Goal: Task Accomplishment & Management: Manage account settings

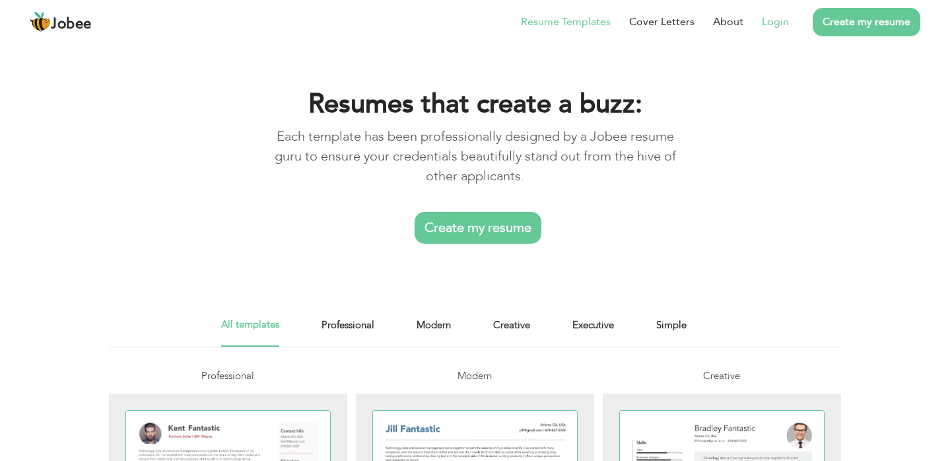
click at [785, 22] on link "Login" at bounding box center [775, 22] width 27 height 16
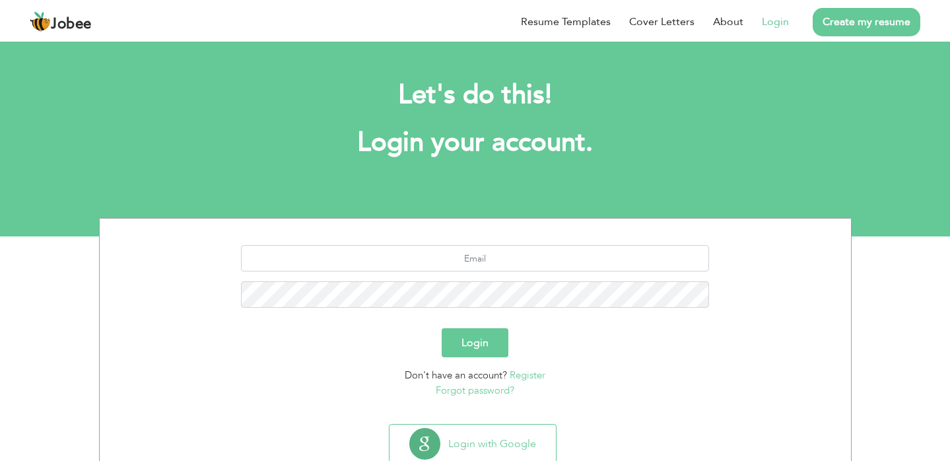
scroll to position [40, 0]
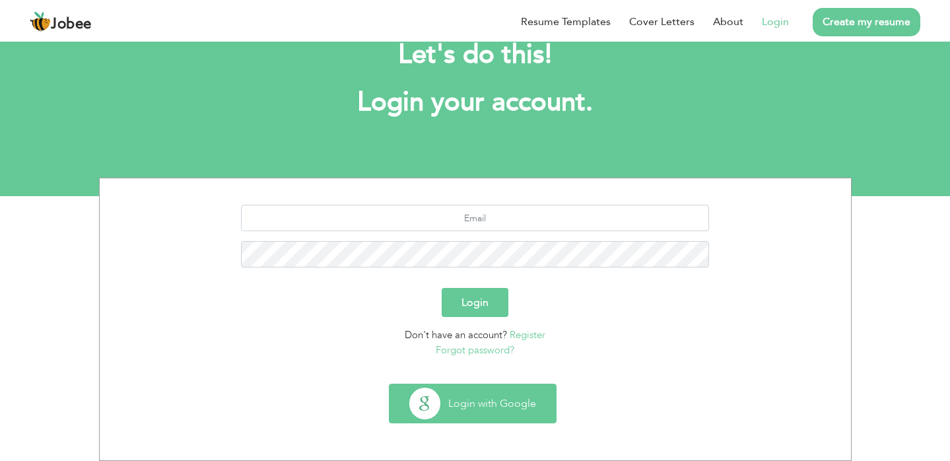
click at [470, 392] on button "Login with Google" at bounding box center [472, 403] width 166 height 38
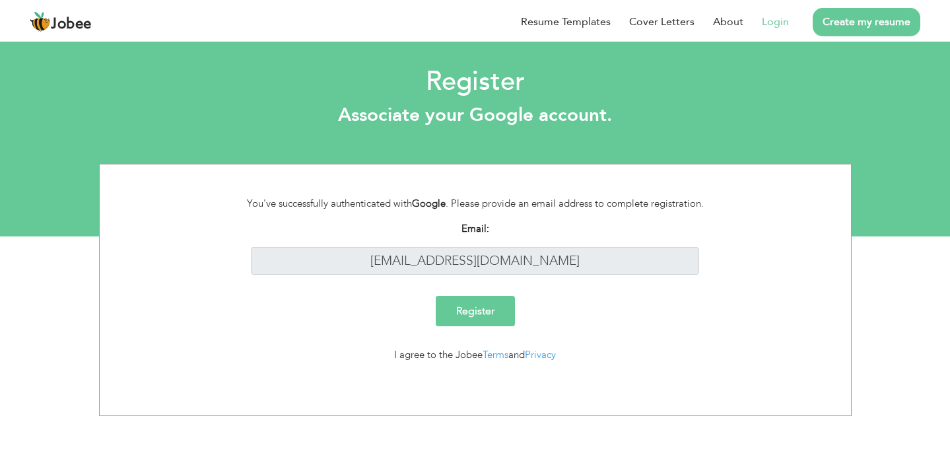
click at [768, 23] on link "Login" at bounding box center [775, 22] width 27 height 16
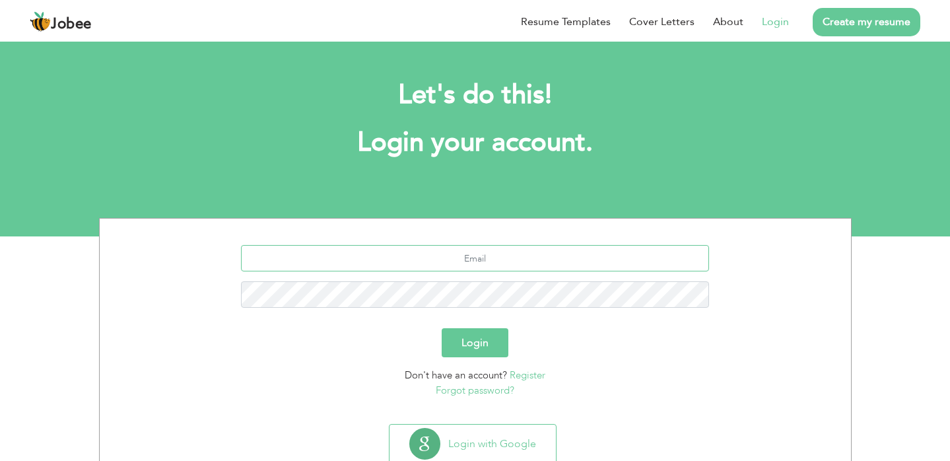
click at [447, 265] on input "text" at bounding box center [475, 258] width 468 height 26
type input "[EMAIL_ADDRESS][DOMAIN_NAME]"
click at [442, 328] on button "Login" at bounding box center [475, 342] width 67 height 29
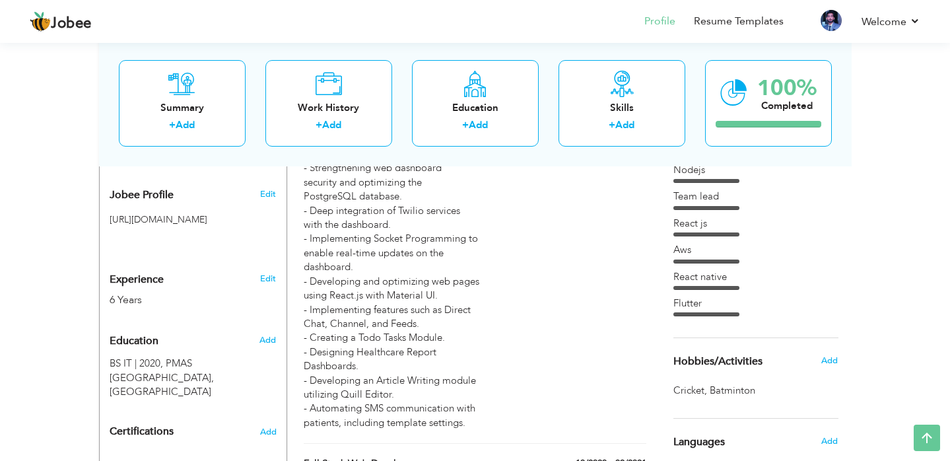
scroll to position [409, 0]
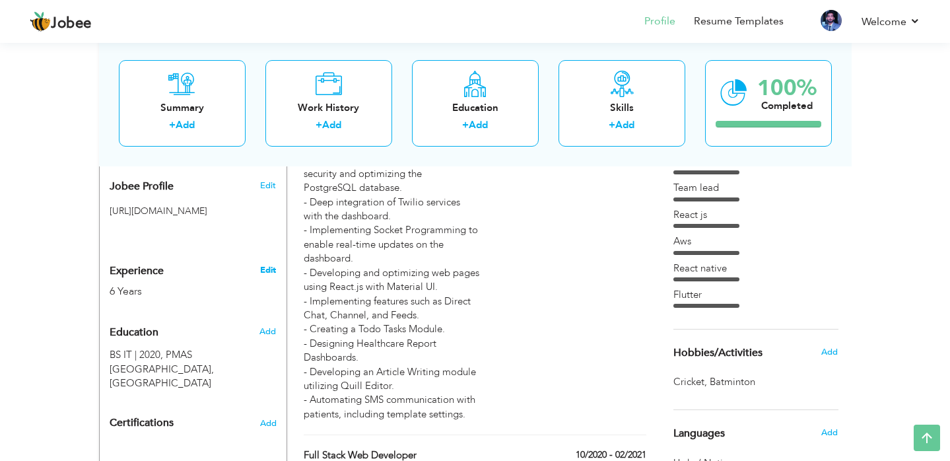
click at [267, 276] on link "Edit" at bounding box center [268, 270] width 16 height 12
type input "[DEMOGRAPHIC_DATA]"
type input "Asim"
type input "03438851054"
select select "number:166"
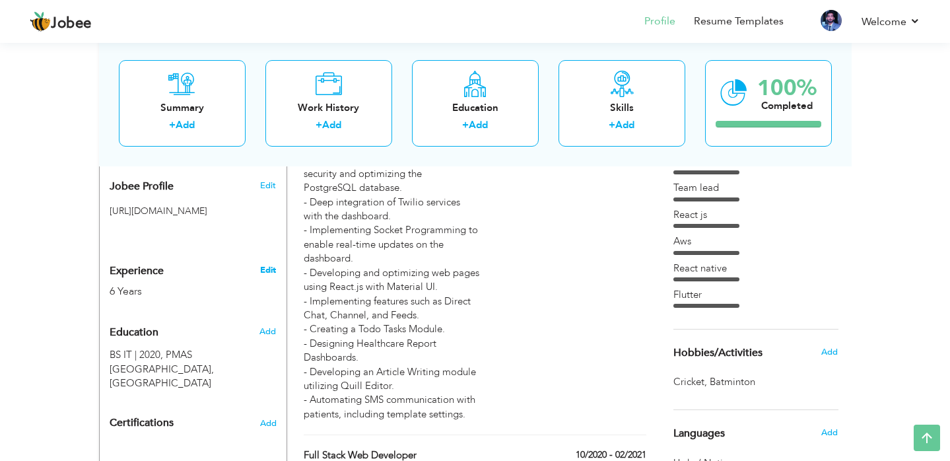
type input "Rawalpindi"
select select "number:8"
type input "Australian Hospital IT Department"
type input "Full Stack Developer"
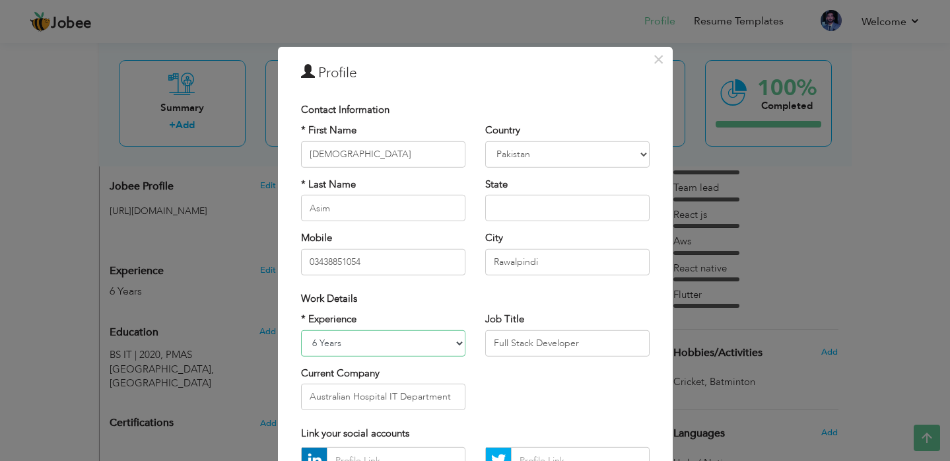
click at [315, 343] on select "Entry Level Less than 1 Year 1 Year 2 Years 3 Years 4 Years 5 Years 6 Years 7 Y…" at bounding box center [383, 342] width 164 height 26
select select "number:9"
click at [301, 329] on select "Entry Level Less than 1 Year 1 Year 2 Years 3 Years 4 Years 5 Years 6 Years 7 Y…" at bounding box center [383, 342] width 164 height 26
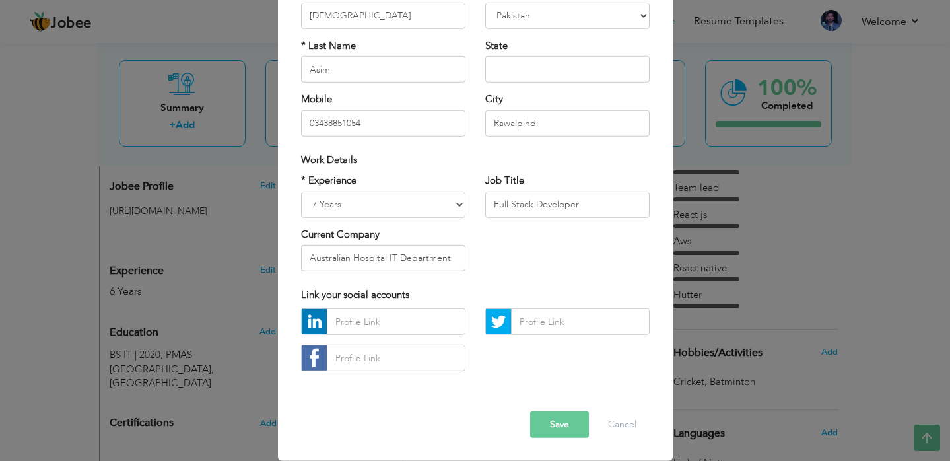
click at [579, 423] on button "Save" at bounding box center [559, 424] width 59 height 26
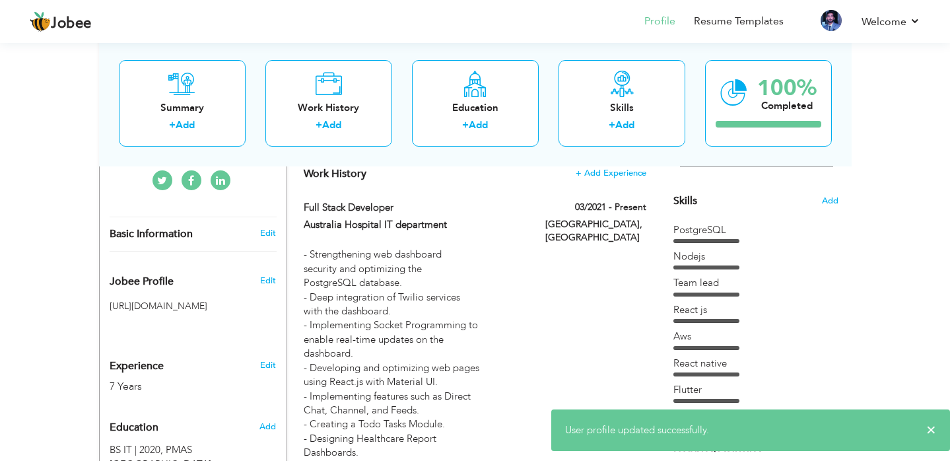
scroll to position [0, 0]
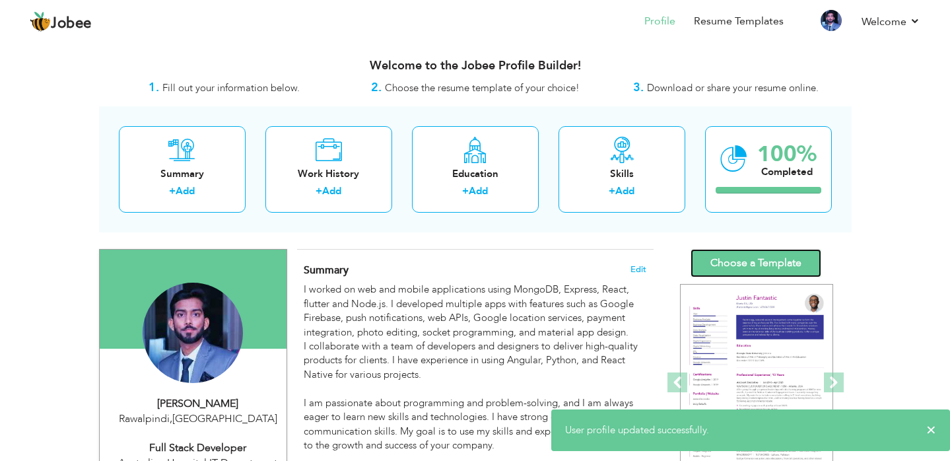
click at [755, 267] on link "Choose a Template" at bounding box center [755, 263] width 131 height 28
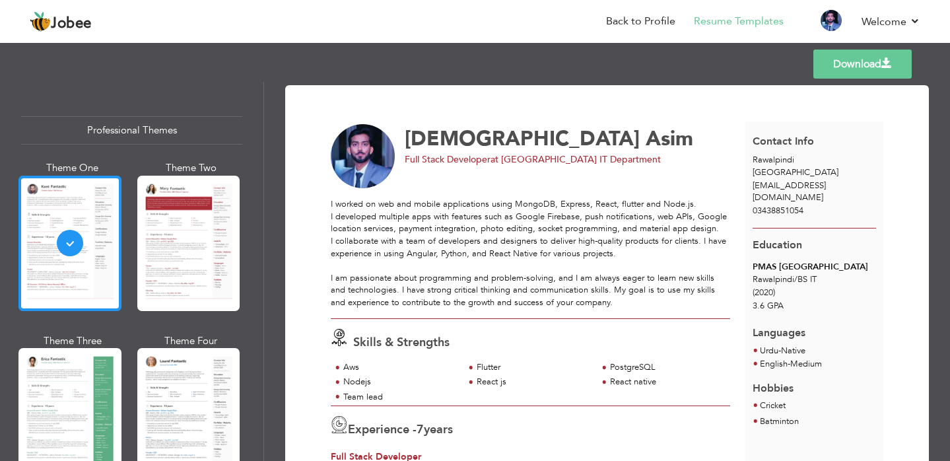
click at [104, 242] on div at bounding box center [69, 243] width 103 height 135
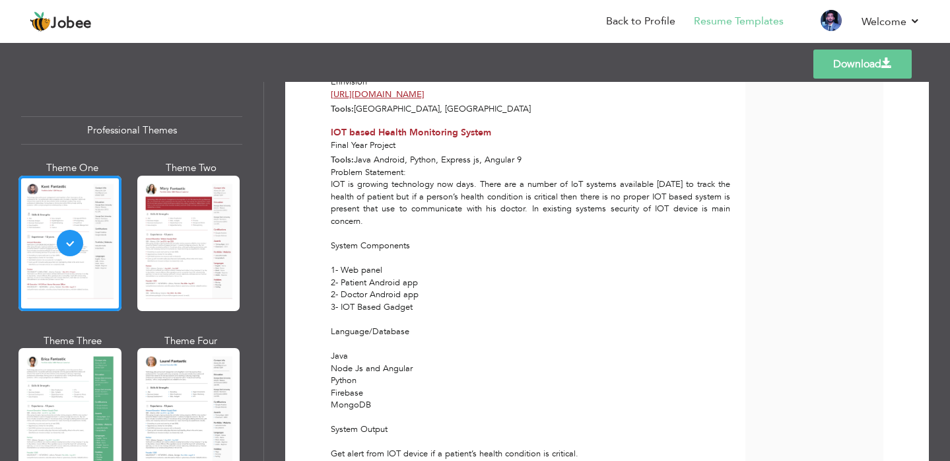
scroll to position [1574, 0]
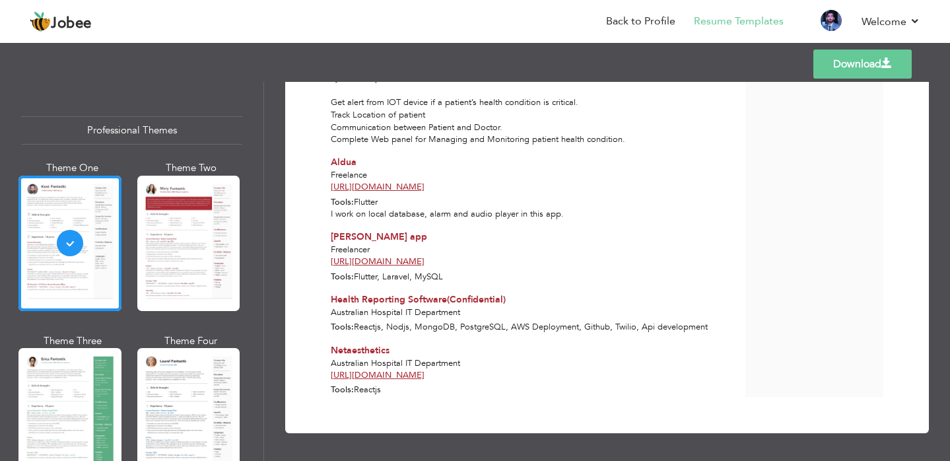
click at [849, 64] on link "Download" at bounding box center [862, 63] width 98 height 29
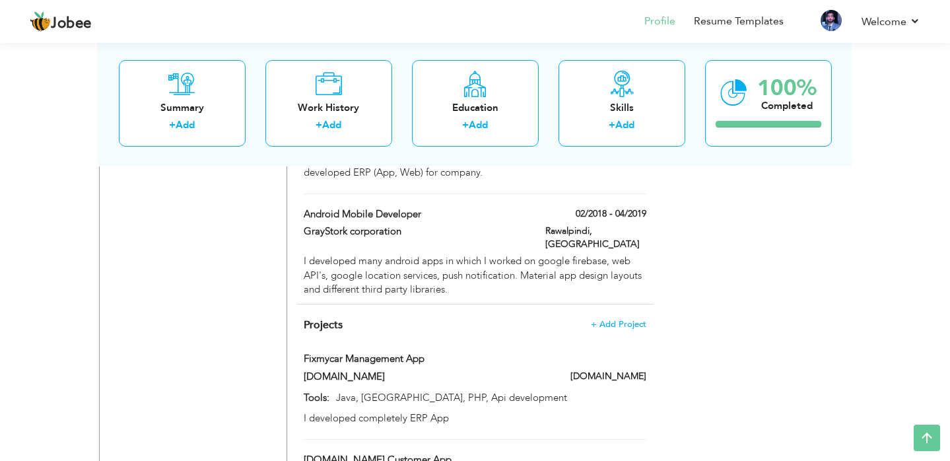
scroll to position [937, 0]
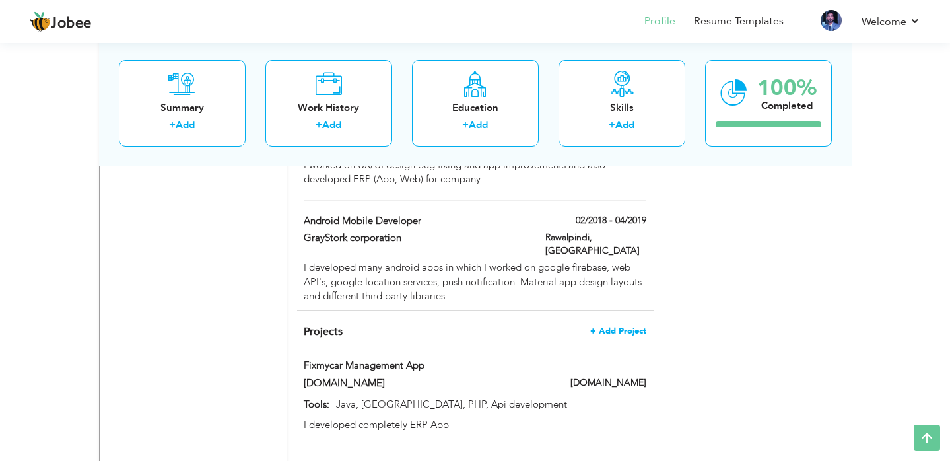
click at [631, 326] on span "+ Add Project" at bounding box center [618, 330] width 56 height 9
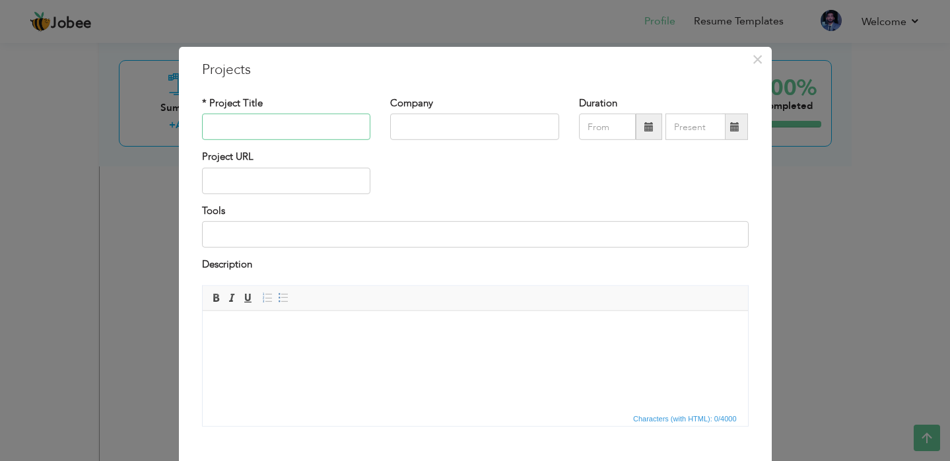
click at [280, 128] on input "text" at bounding box center [286, 127] width 169 height 26
type input "SkillTrends"
click at [481, 123] on input "text" at bounding box center [474, 127] width 169 height 26
click at [459, 127] on input "Brainscraft Technolgies" at bounding box center [474, 127] width 169 height 26
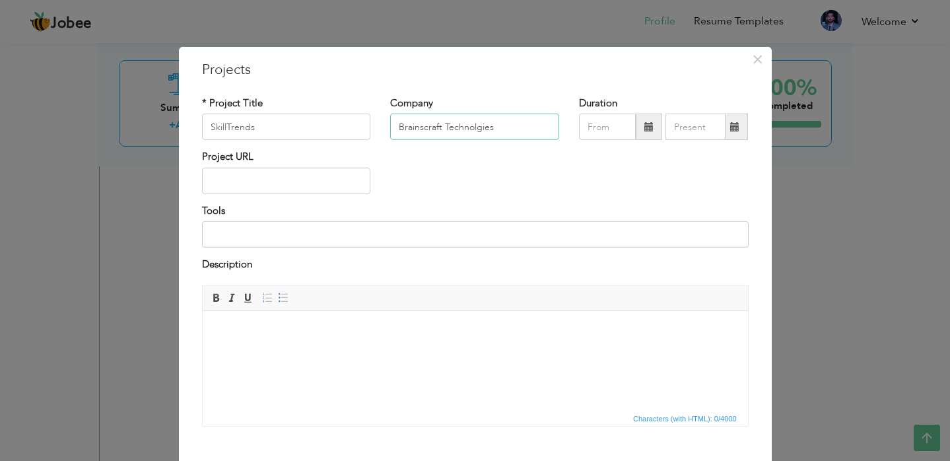
click at [459, 127] on input "Brainscraft Technolgies" at bounding box center [474, 127] width 169 height 26
click at [502, 148] on div "Company Brainscraft Technolgies" at bounding box center [474, 122] width 189 height 53
click at [438, 129] on input "Brainscraft Technolgies" at bounding box center [474, 127] width 169 height 26
click at [459, 127] on input "Brainscraft Technolgies" at bounding box center [474, 127] width 169 height 26
click at [415, 127] on input "Brainscraft Technologies" at bounding box center [474, 127] width 169 height 26
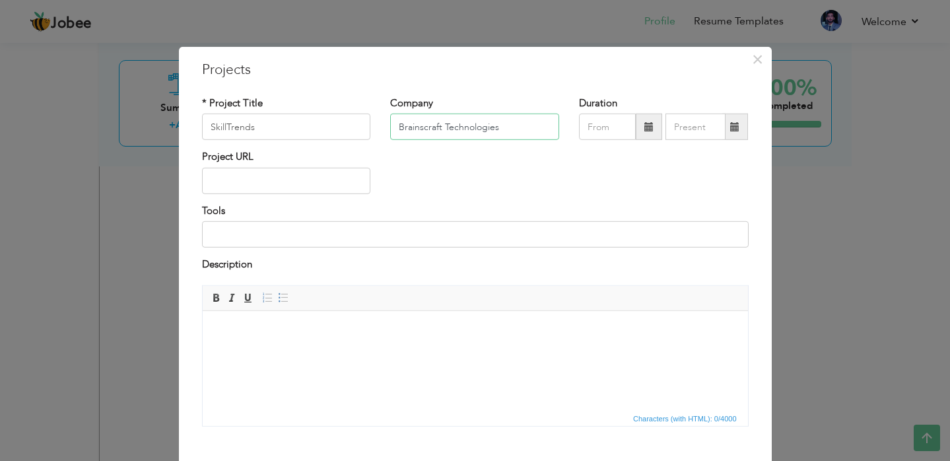
type input "Brainscraft Technologies"
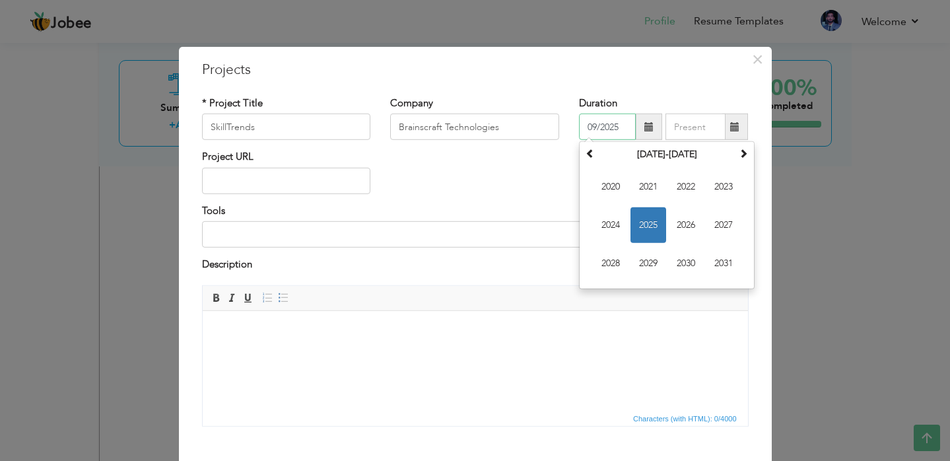
click at [624, 133] on input "09/2025" at bounding box center [607, 127] width 57 height 26
click at [653, 230] on span "2025" at bounding box center [648, 225] width 36 height 36
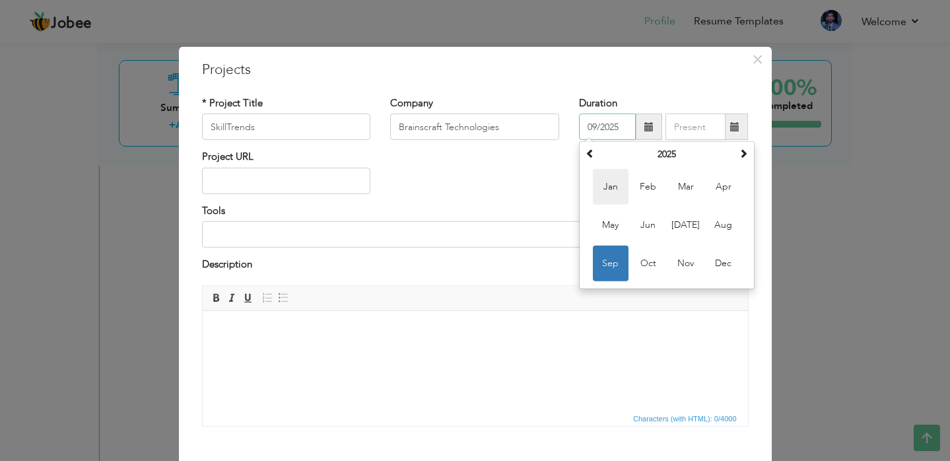
click at [620, 187] on span "Jan" at bounding box center [611, 187] width 36 height 36
type input "01/2025"
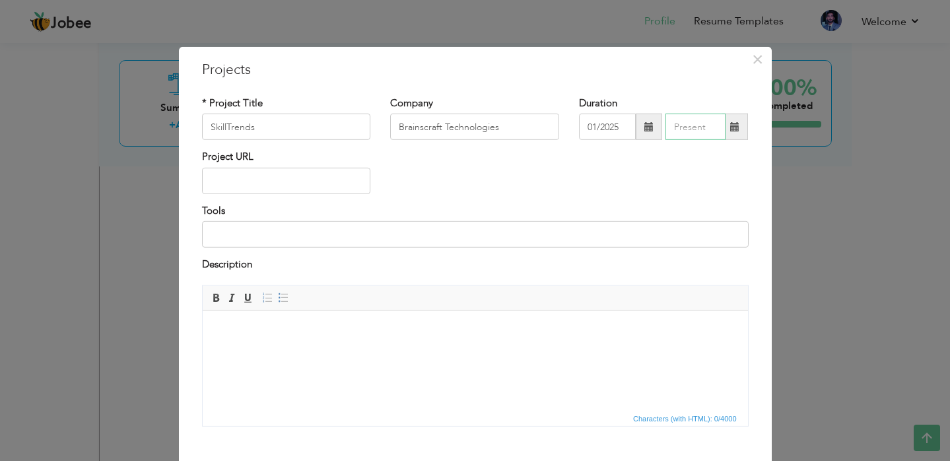
type input "09/2025"
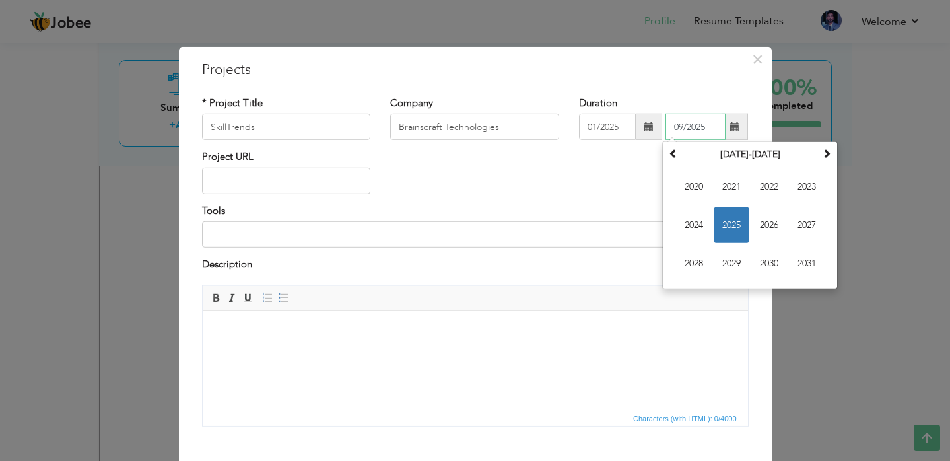
click at [684, 133] on input "09/2025" at bounding box center [695, 127] width 60 height 26
click at [735, 216] on span "2025" at bounding box center [731, 225] width 36 height 36
click at [696, 265] on span "Sep" at bounding box center [694, 264] width 36 height 36
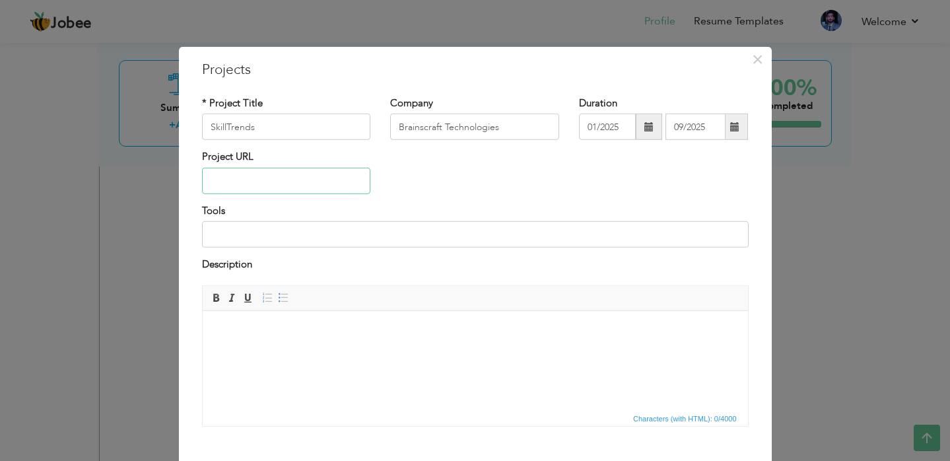
click at [242, 181] on input "text" at bounding box center [286, 181] width 169 height 26
paste input "[URL][DOMAIN_NAME]"
type input "[URL][DOMAIN_NAME]"
click at [290, 226] on input at bounding box center [475, 234] width 546 height 26
paste input ""Next.js","FastAPI","OpenAI","Stripe","PostgreSQL""
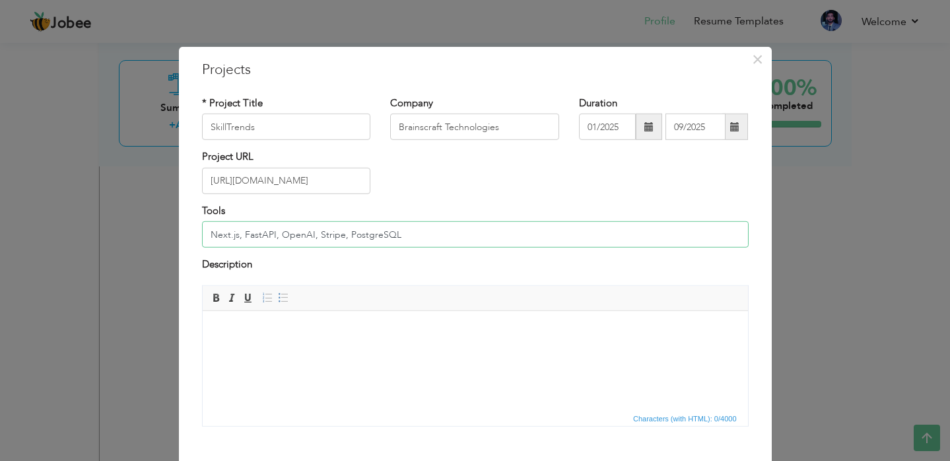
type input "Next.js, FastAPI, OpenAI, Stripe, PostgreSQL"
click at [428, 334] on body at bounding box center [474, 330] width 519 height 14
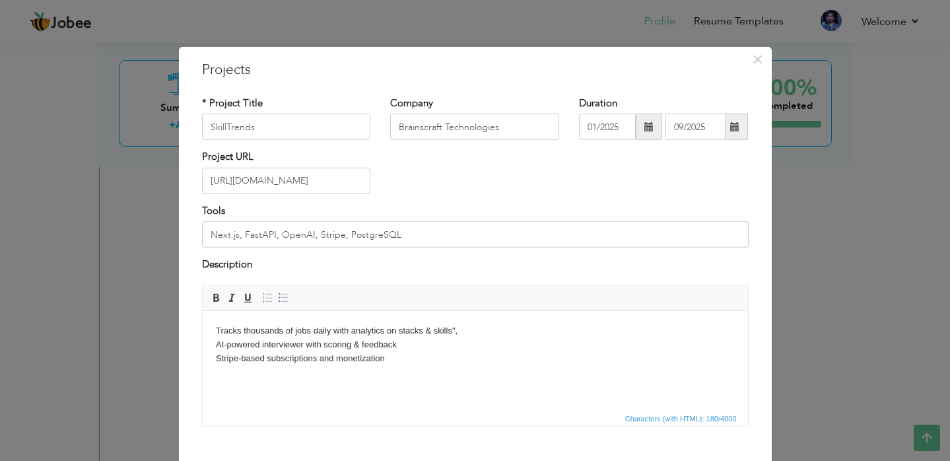
click at [527, 329] on body "Tracks thousands of jobs daily with analytics on stacks & skills", AI-powered i…" at bounding box center [474, 343] width 519 height 41
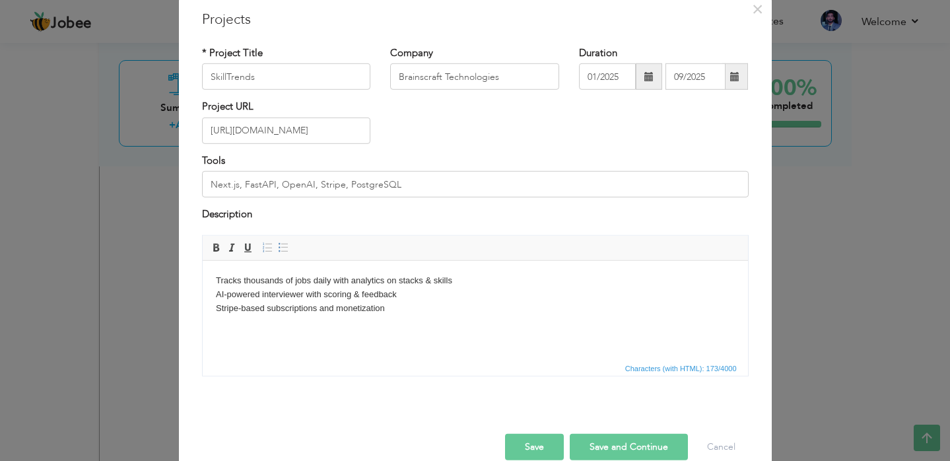
scroll to position [73, 0]
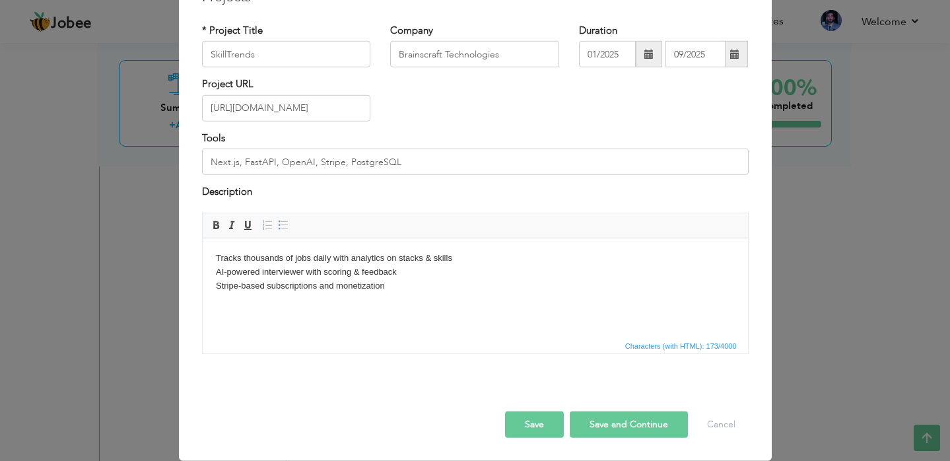
click at [626, 424] on button "Save and Continue" at bounding box center [629, 424] width 118 height 26
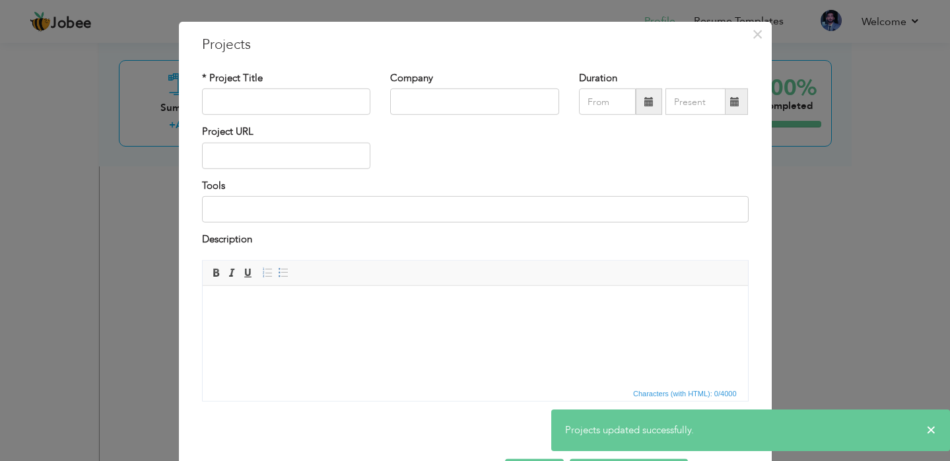
scroll to position [58, 0]
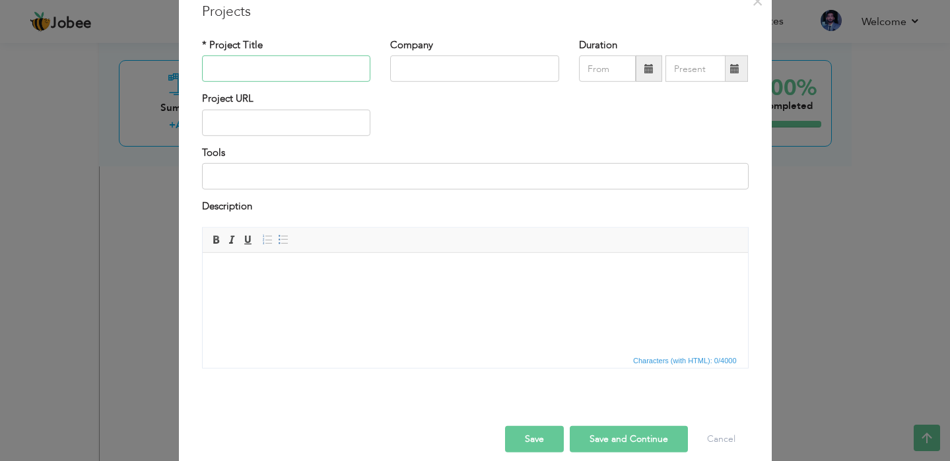
click at [309, 72] on input "text" at bounding box center [286, 68] width 169 height 26
paste input "Gofernets – Pickup & Delivery Platform"
type input "Gofernets – Pickup & Delivery Platform"
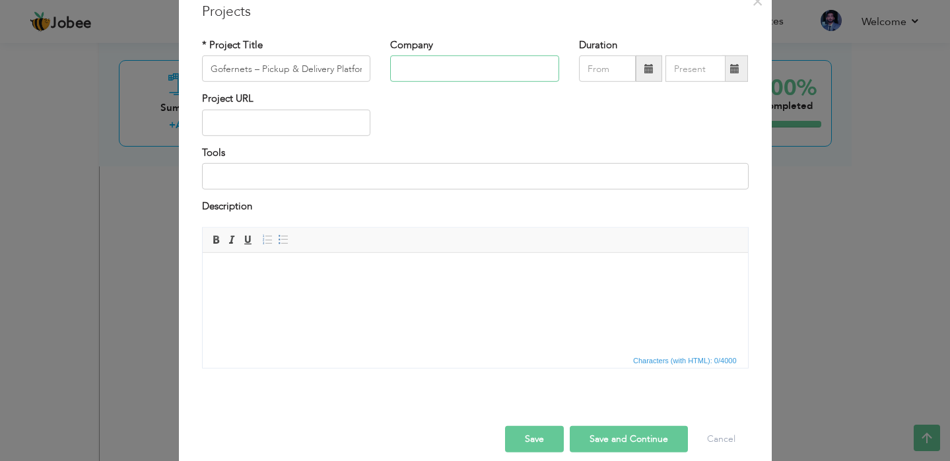
click at [475, 81] on input "text" at bounding box center [474, 68] width 169 height 26
click at [484, 71] on input "Brainscraft Technologies" at bounding box center [474, 68] width 169 height 26
type input "Brainscraft Technologies"
click at [469, 92] on div "Project URL" at bounding box center [475, 118] width 566 height 53
click at [469, 68] on input "Brainscraft Technologies" at bounding box center [474, 68] width 169 height 26
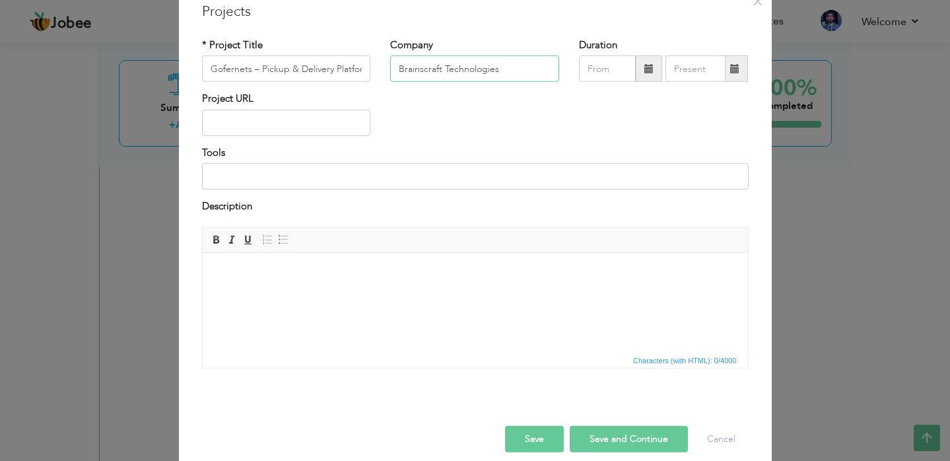
click at [427, 67] on input "Brainscraft Technologies" at bounding box center [474, 68] width 169 height 26
click at [616, 72] on input "text" at bounding box center [607, 68] width 57 height 26
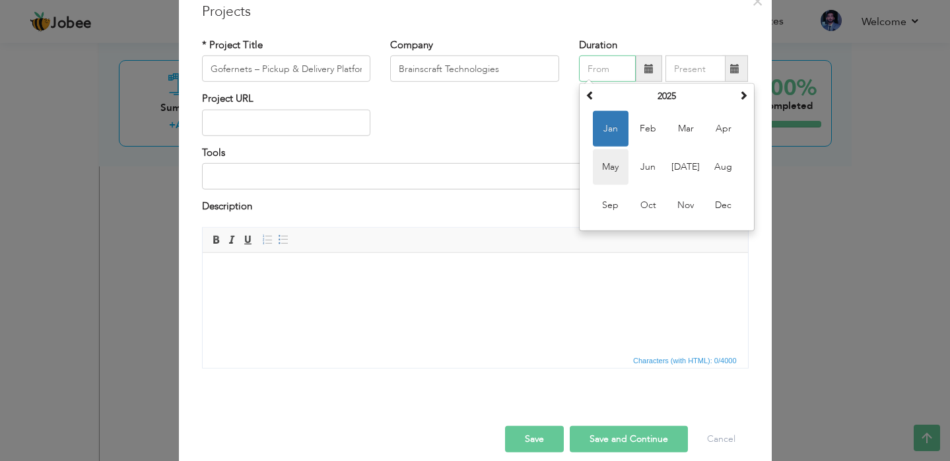
click at [597, 172] on span "May" at bounding box center [611, 167] width 36 height 36
type input "05/2025"
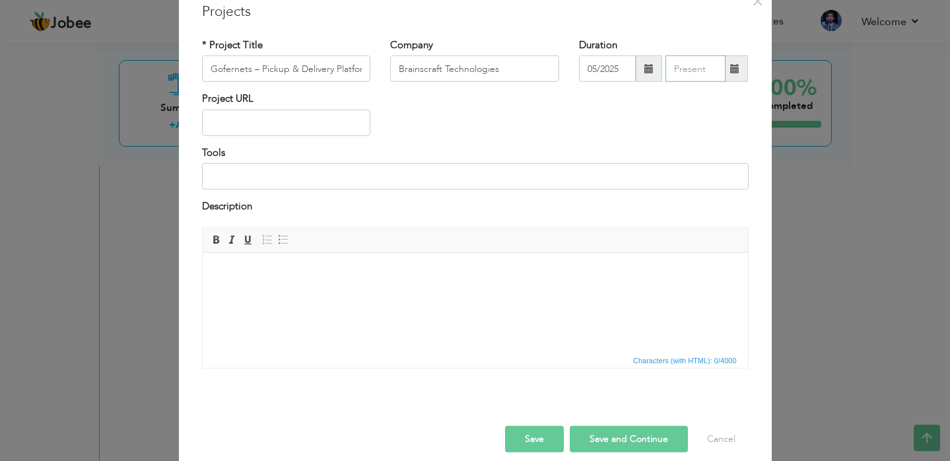
click at [700, 67] on input "text" at bounding box center [695, 68] width 60 height 26
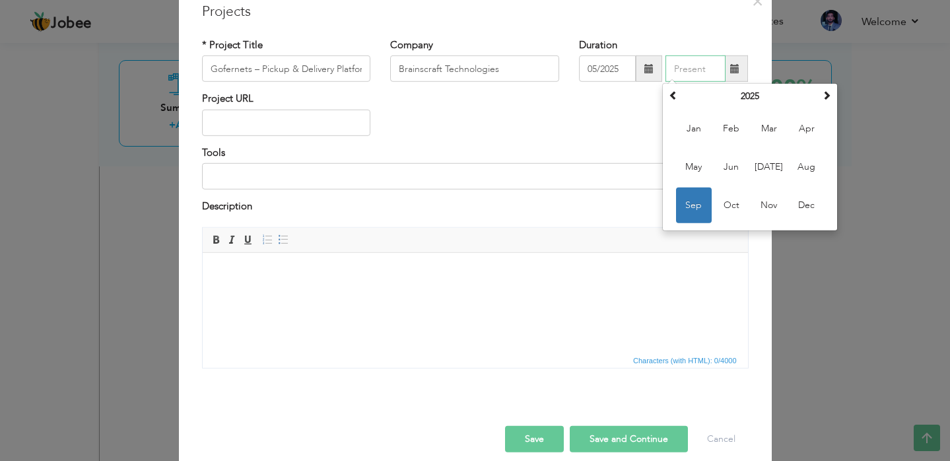
click at [692, 200] on span "Sep" at bounding box center [694, 205] width 36 height 36
type input "09/2025"
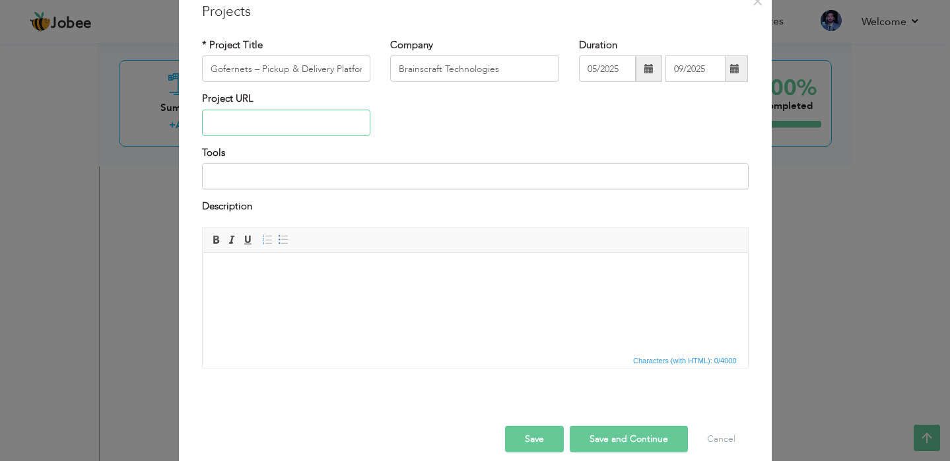
click at [284, 119] on input "text" at bounding box center [286, 123] width 169 height 26
paste input "[URL][DOMAIN_NAME]"
type input "[URL][DOMAIN_NAME]"
click at [418, 178] on input at bounding box center [475, 176] width 546 height 26
paste input ""Flutter","Node.js","AWS","MongoDB""
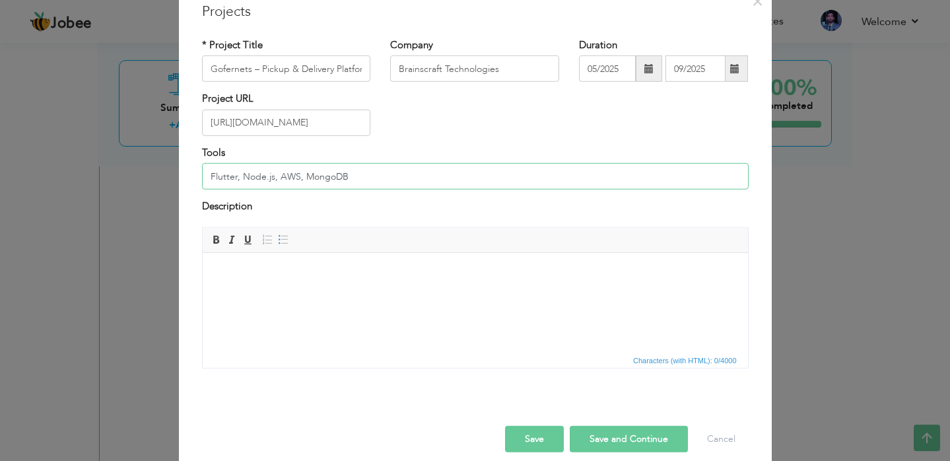
click at [321, 177] on input "Flutter, Node.js, AWS, MongoDB" at bounding box center [475, 176] width 546 height 26
type input "Flutter, Node.js, AWS, Firebase, PostgreSQL"
click at [427, 292] on html at bounding box center [474, 272] width 545 height 40
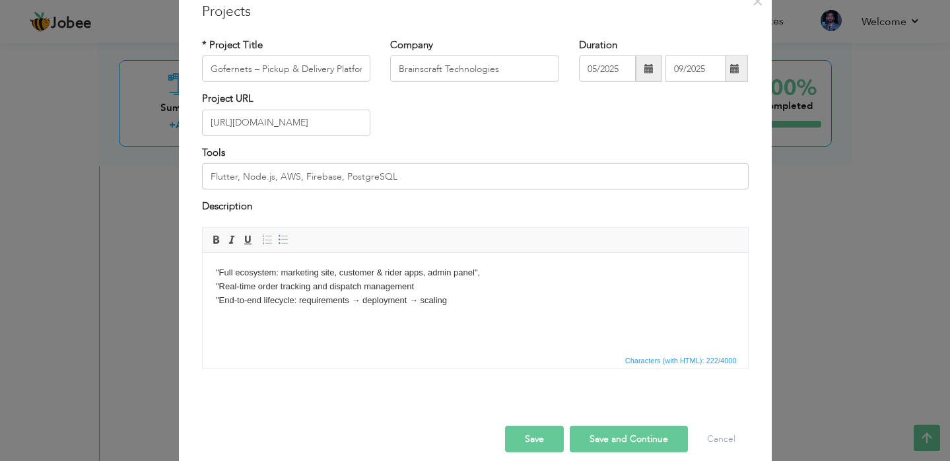
click at [506, 276] on body ""Full ecosystem: marketing site, customer & rider apps, admin panel", "Real-tim…" at bounding box center [474, 285] width 519 height 41
click at [218, 274] on body ""Full ecosystem: marketing site, customer & rider apps, admin panel "Real-time …" at bounding box center [474, 285] width 519 height 41
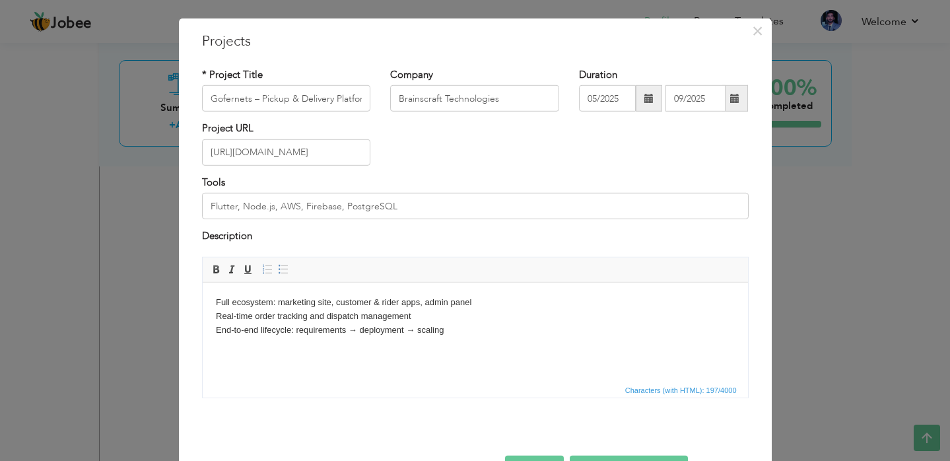
scroll to position [73, 0]
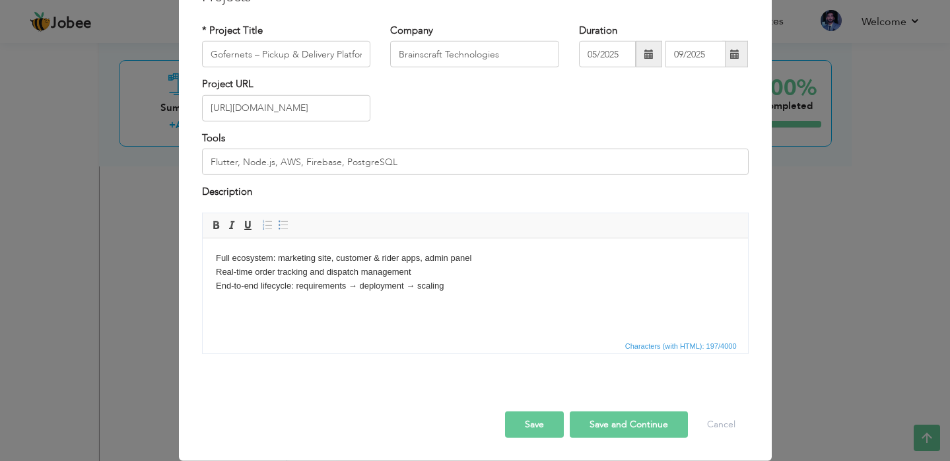
click at [629, 432] on button "Save and Continue" at bounding box center [629, 424] width 118 height 26
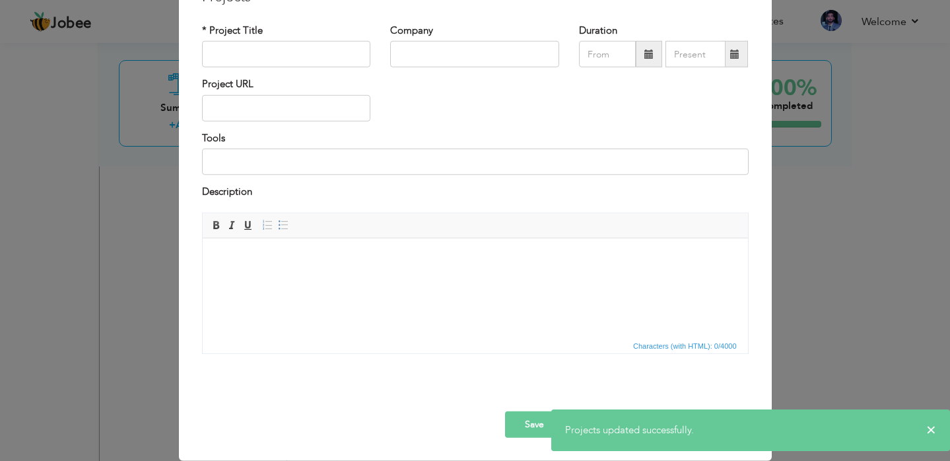
click at [827, 260] on div "× Projects * Project Title Company Duration Project URL Tools Description" at bounding box center [475, 230] width 950 height 461
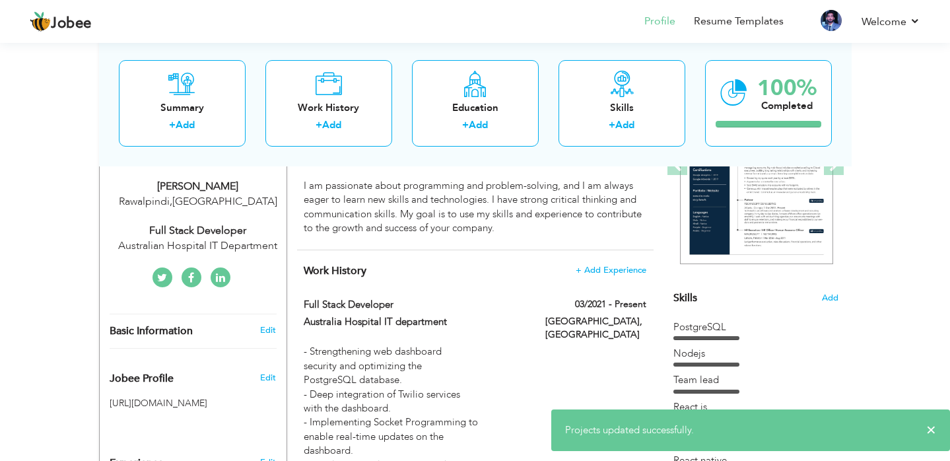
scroll to position [0, 0]
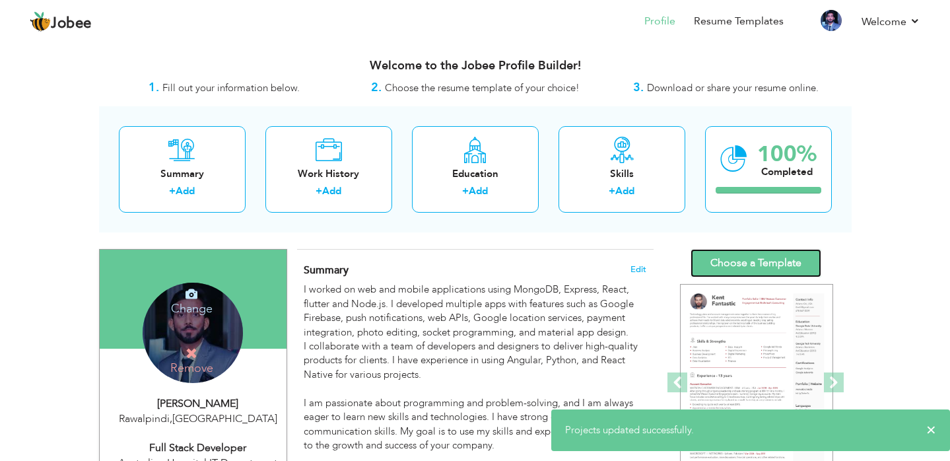
click at [748, 270] on link "Choose a Template" at bounding box center [755, 263] width 131 height 28
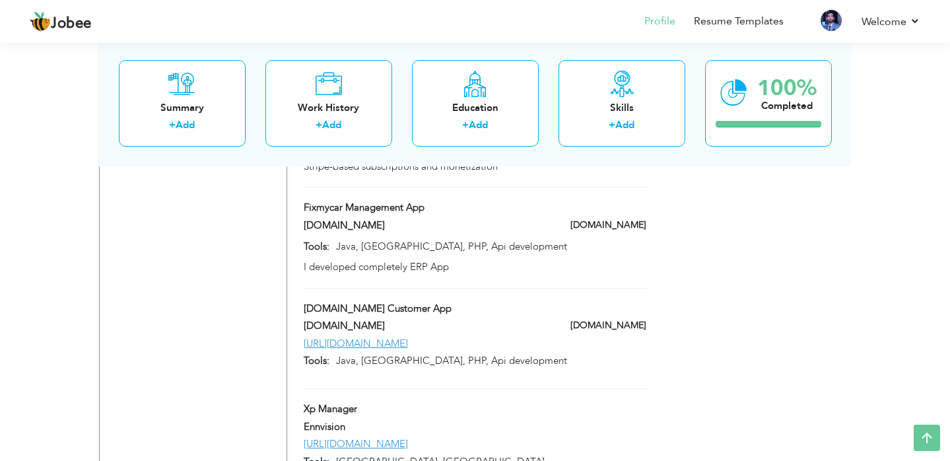
scroll to position [1410, 0]
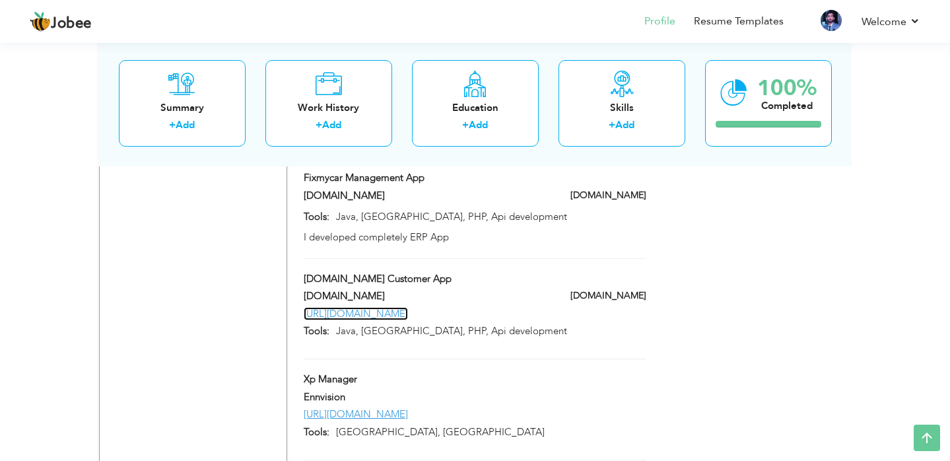
click at [408, 307] on link "[URL][DOMAIN_NAME]" at bounding box center [356, 313] width 104 height 13
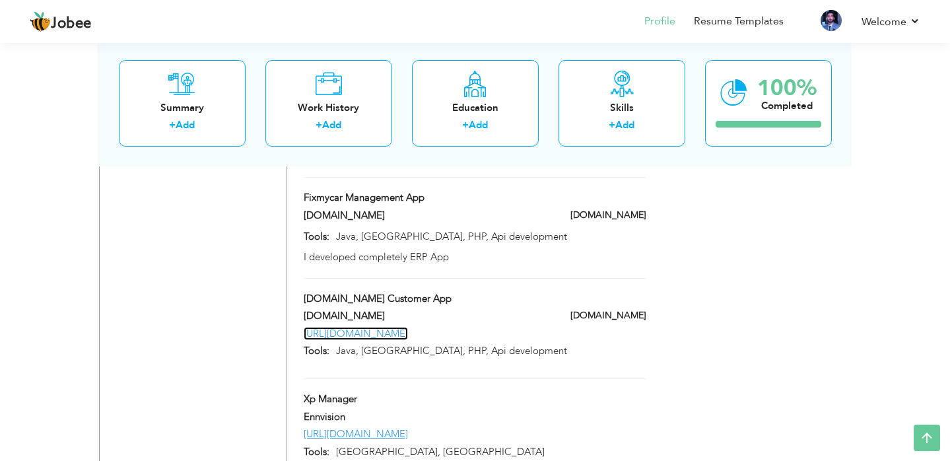
scroll to position [1383, 0]
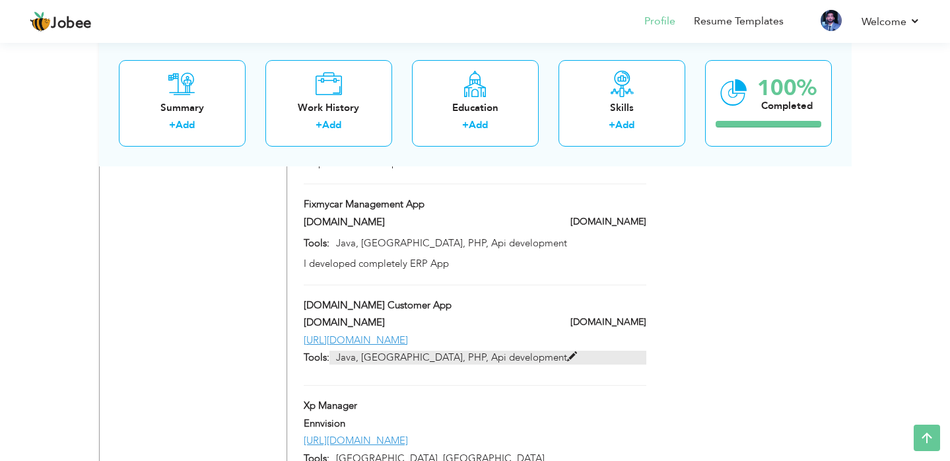
click at [567, 352] on span at bounding box center [572, 357] width 10 height 10
type input "[DOMAIN_NAME] Customer App"
type input "[DOMAIN_NAME]"
type input "[URL][DOMAIN_NAME]"
type input "Java, [GEOGRAPHIC_DATA], PHP, Api development"
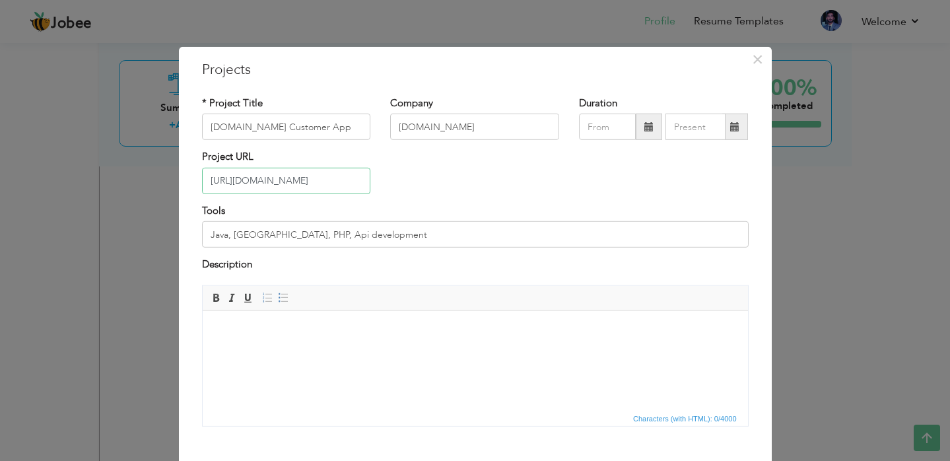
click at [360, 176] on input "[URL][DOMAIN_NAME]" at bounding box center [286, 181] width 169 height 26
click at [360, 177] on input "[URL][DOMAIN_NAME]" at bounding box center [286, 181] width 169 height 26
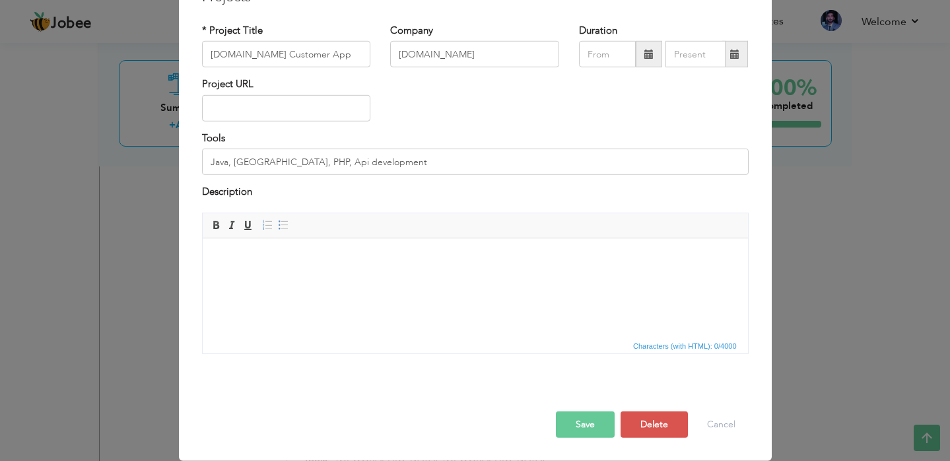
click at [597, 420] on button "Save" at bounding box center [585, 424] width 59 height 26
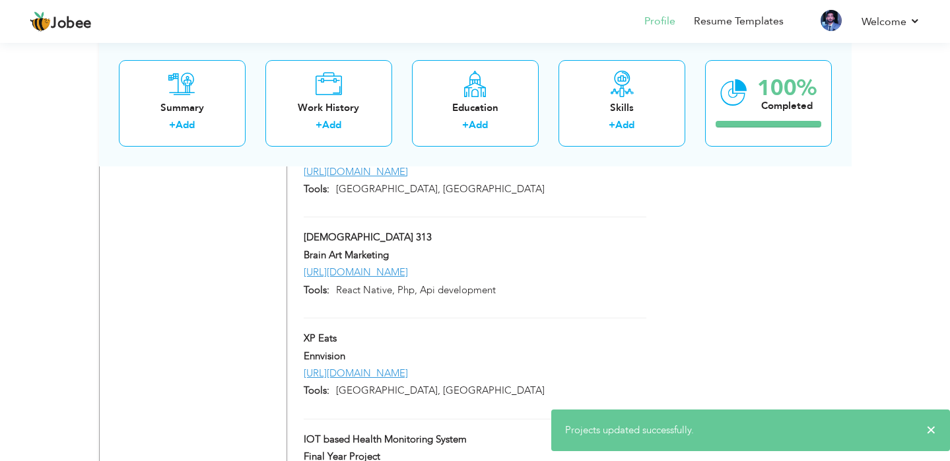
scroll to position [1726, 0]
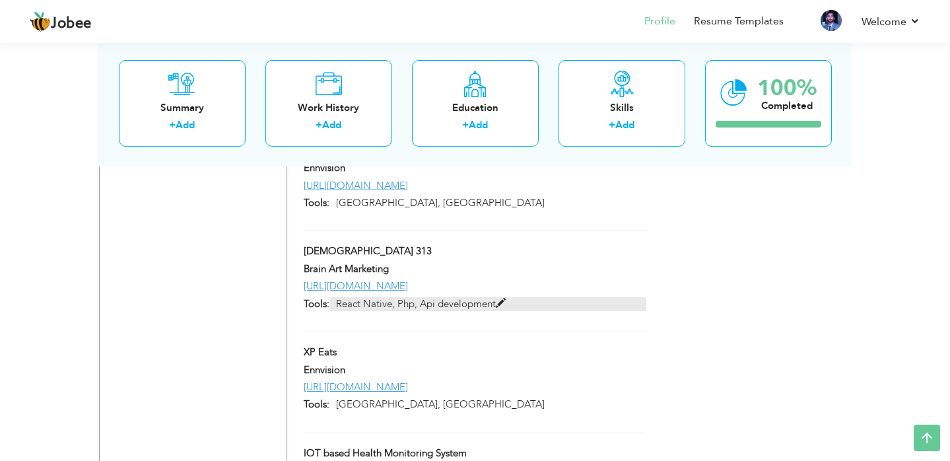
click at [504, 298] on span at bounding box center [501, 303] width 10 height 10
type input "[DEMOGRAPHIC_DATA] 313"
type input "Brain Art Marketing"
type input "[URL][DOMAIN_NAME]"
type input "React Native, Php, Api development"
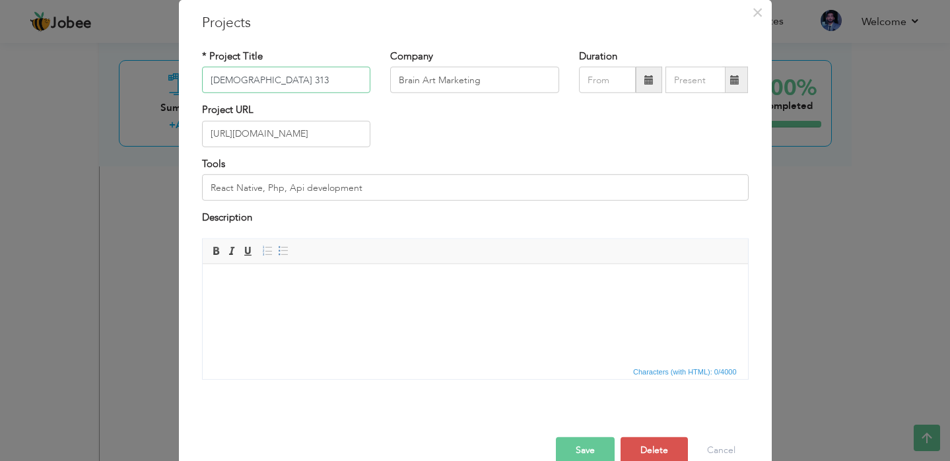
scroll to position [59, 0]
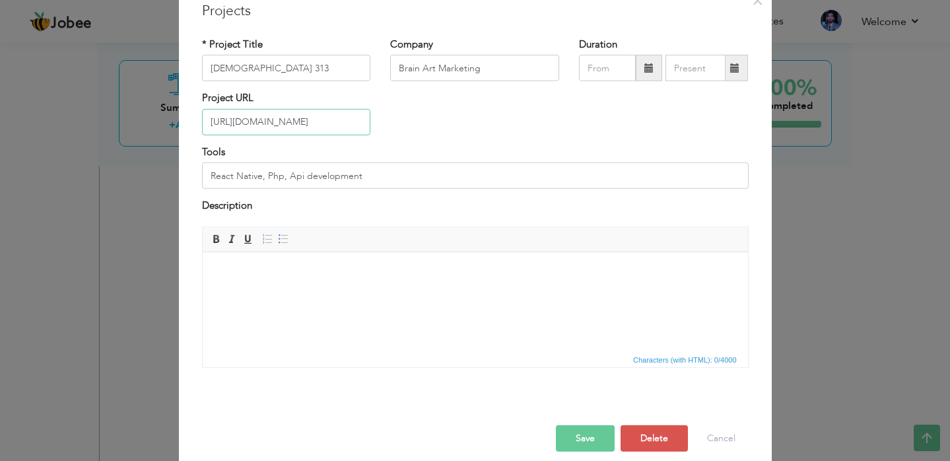
click at [321, 119] on input "[URL][DOMAIN_NAME]" at bounding box center [286, 122] width 169 height 26
click at [603, 436] on button "Save" at bounding box center [585, 437] width 59 height 26
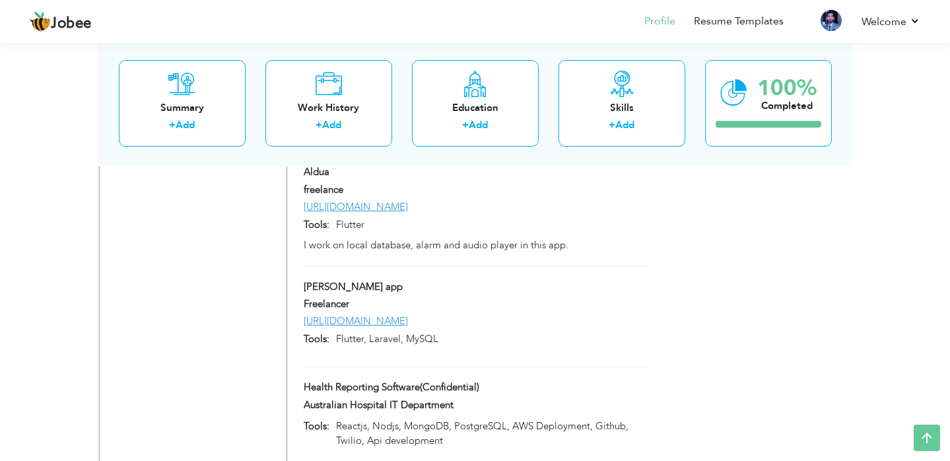
scroll to position [2476, 0]
click at [444, 333] on span at bounding box center [443, 338] width 10 height 10
type input "[PERSON_NAME] app"
type input "Freelancer"
type input "[URL][DOMAIN_NAME]"
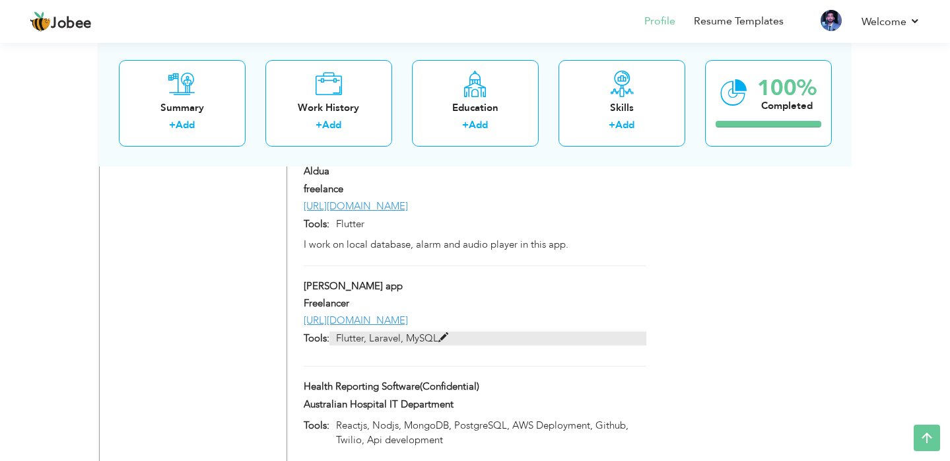
type input "Flutter, Laravel, MySQL"
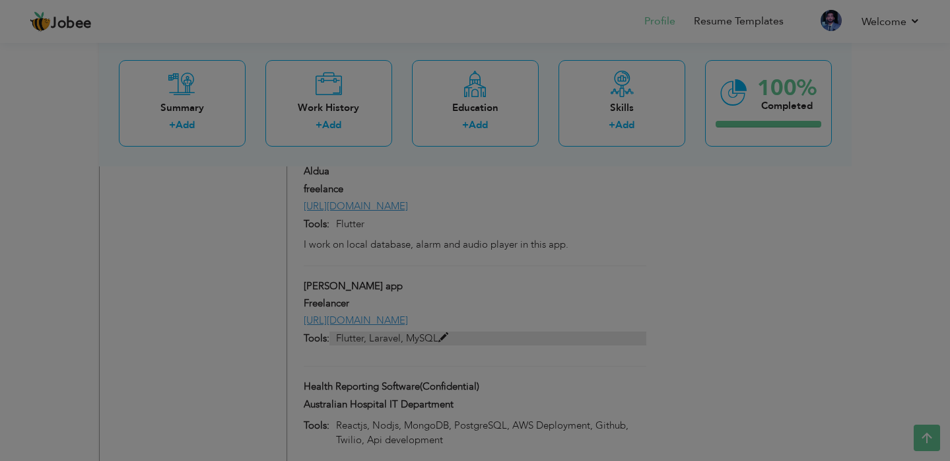
scroll to position [0, 0]
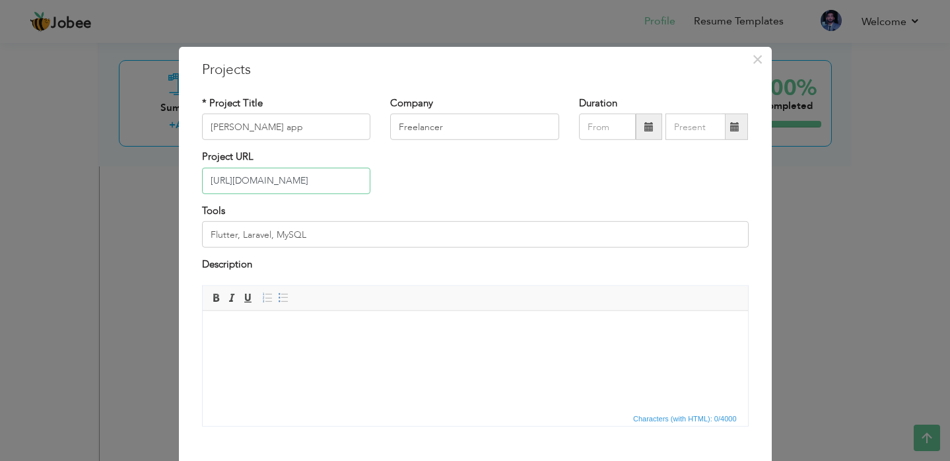
click at [334, 174] on input "[URL][DOMAIN_NAME]" at bounding box center [286, 181] width 169 height 26
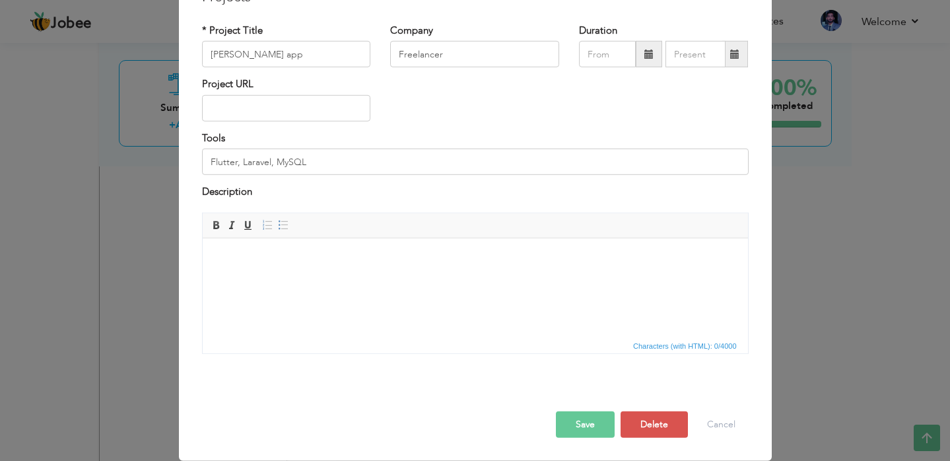
click at [576, 425] on button "Save" at bounding box center [585, 424] width 59 height 26
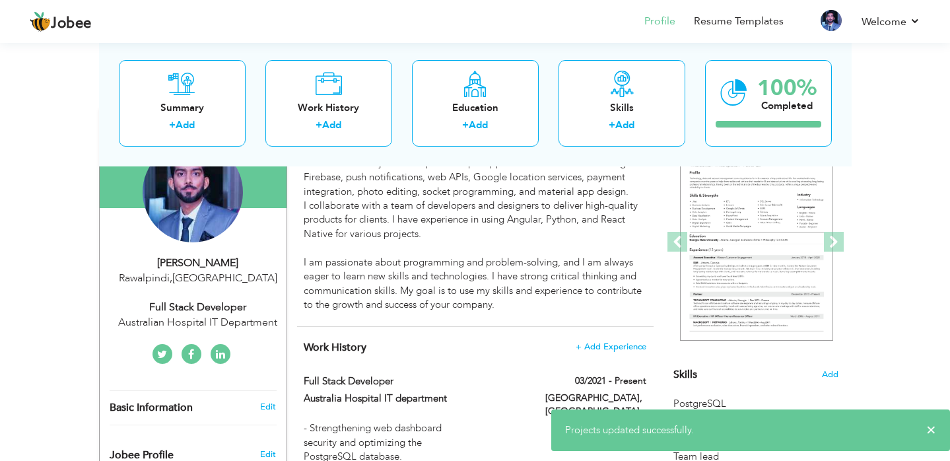
scroll to position [0, 0]
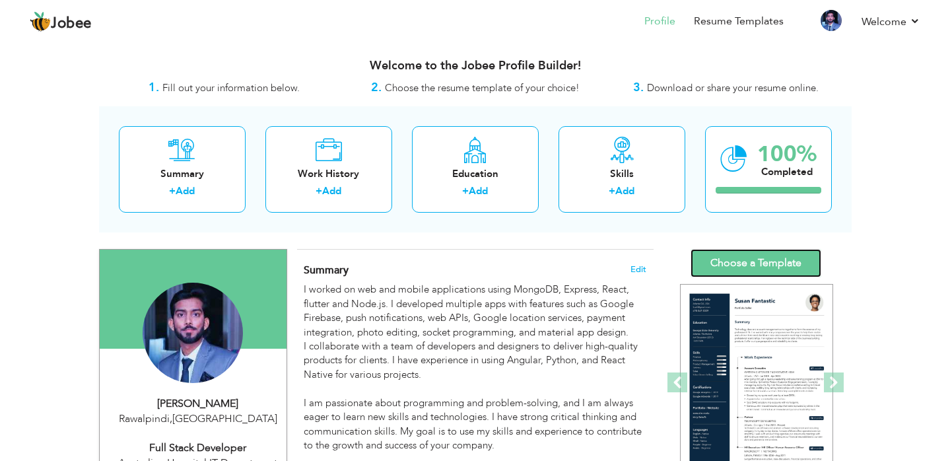
click at [745, 265] on link "Choose a Template" at bounding box center [755, 263] width 131 height 28
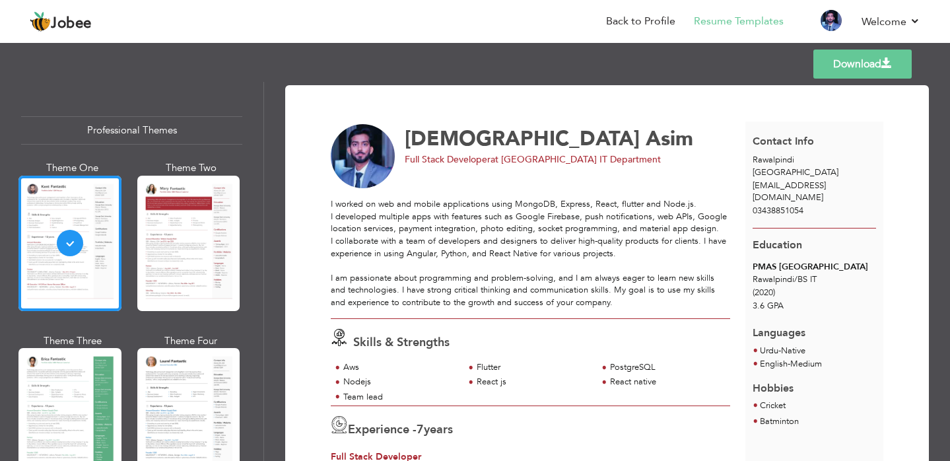
click at [876, 75] on link "Download" at bounding box center [862, 63] width 98 height 29
